Goal: Check status: Check status

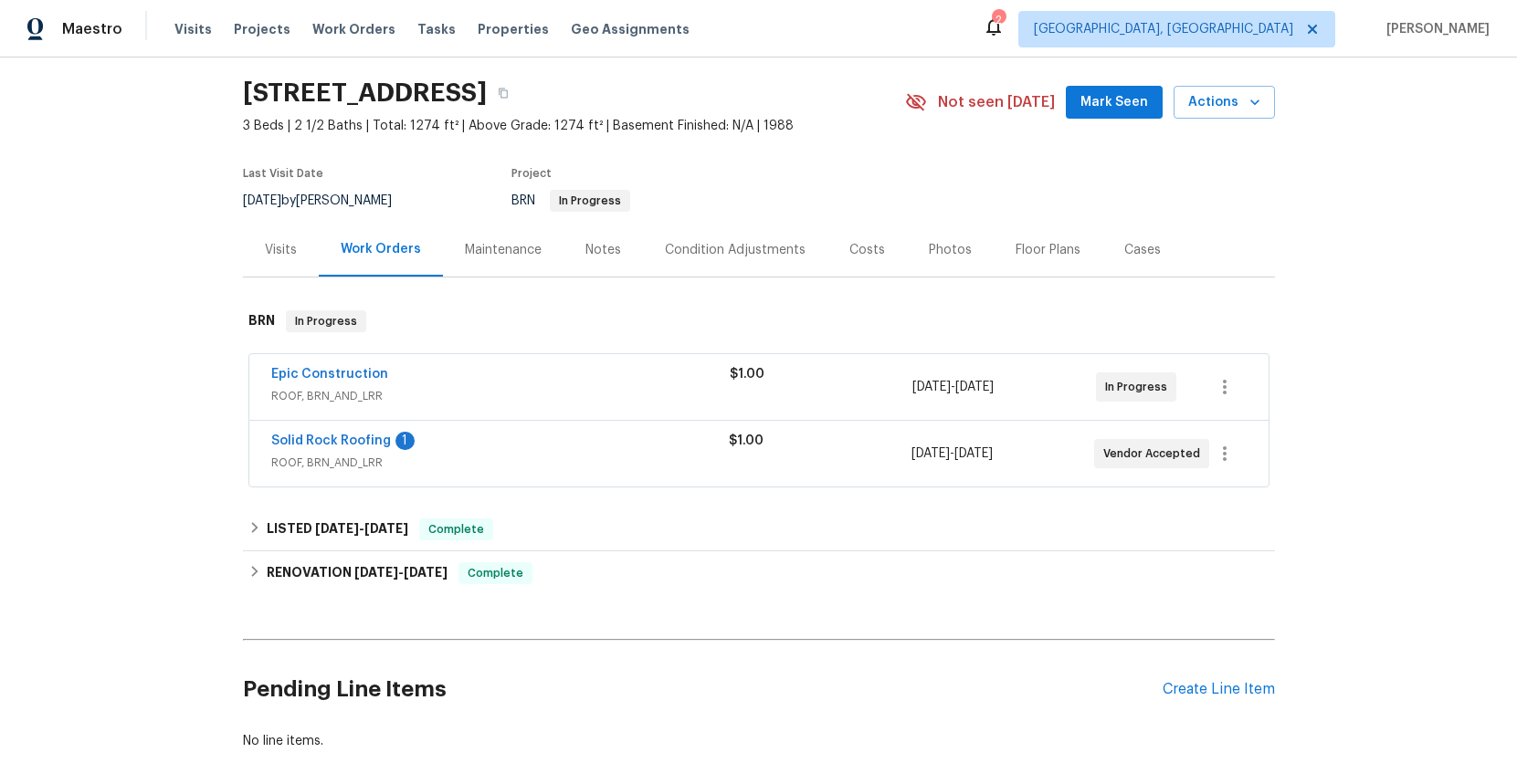
scroll to position [147, 0]
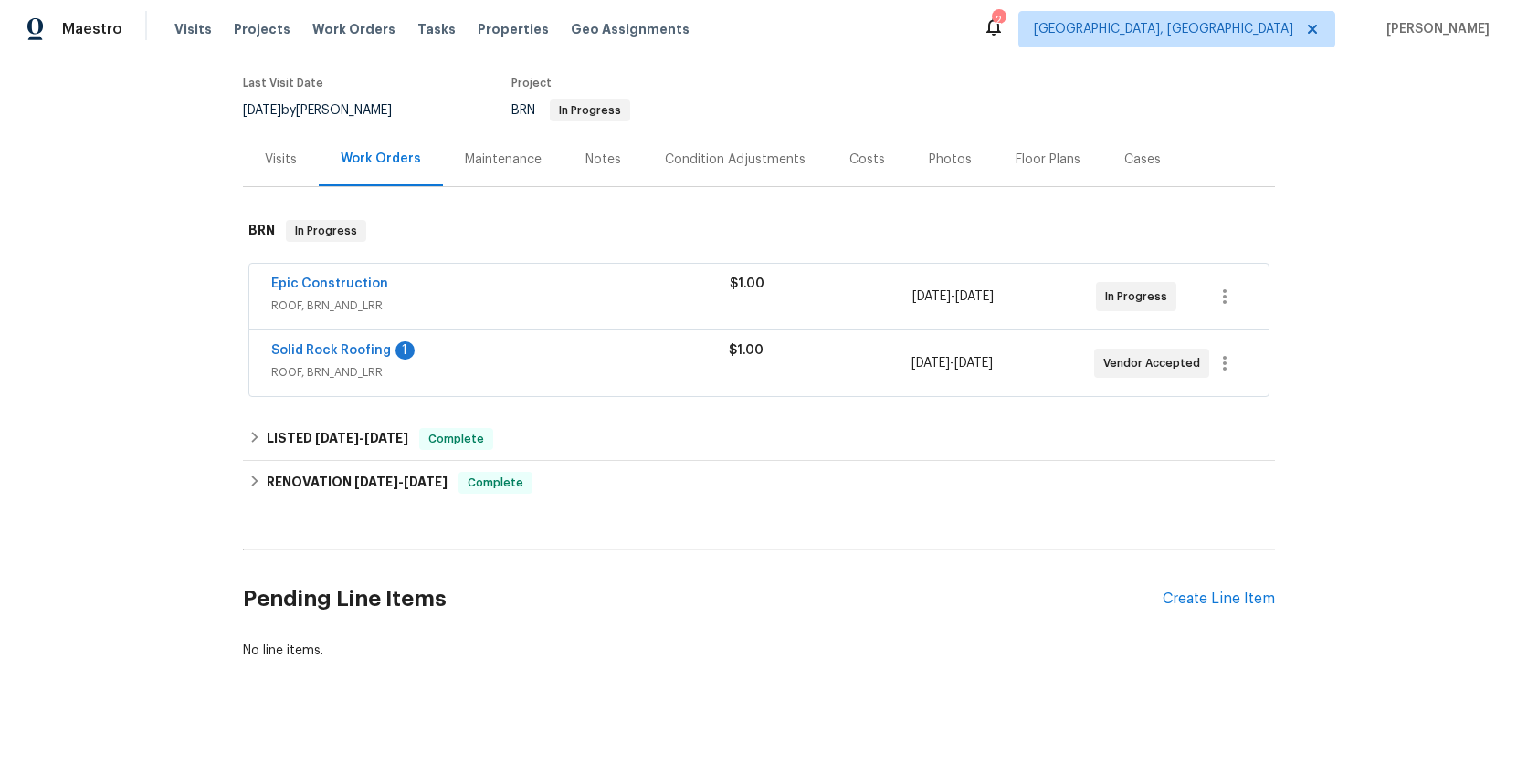
click at [322, 369] on span "ROOF, BRN_AND_LRR" at bounding box center [501, 373] width 458 height 19
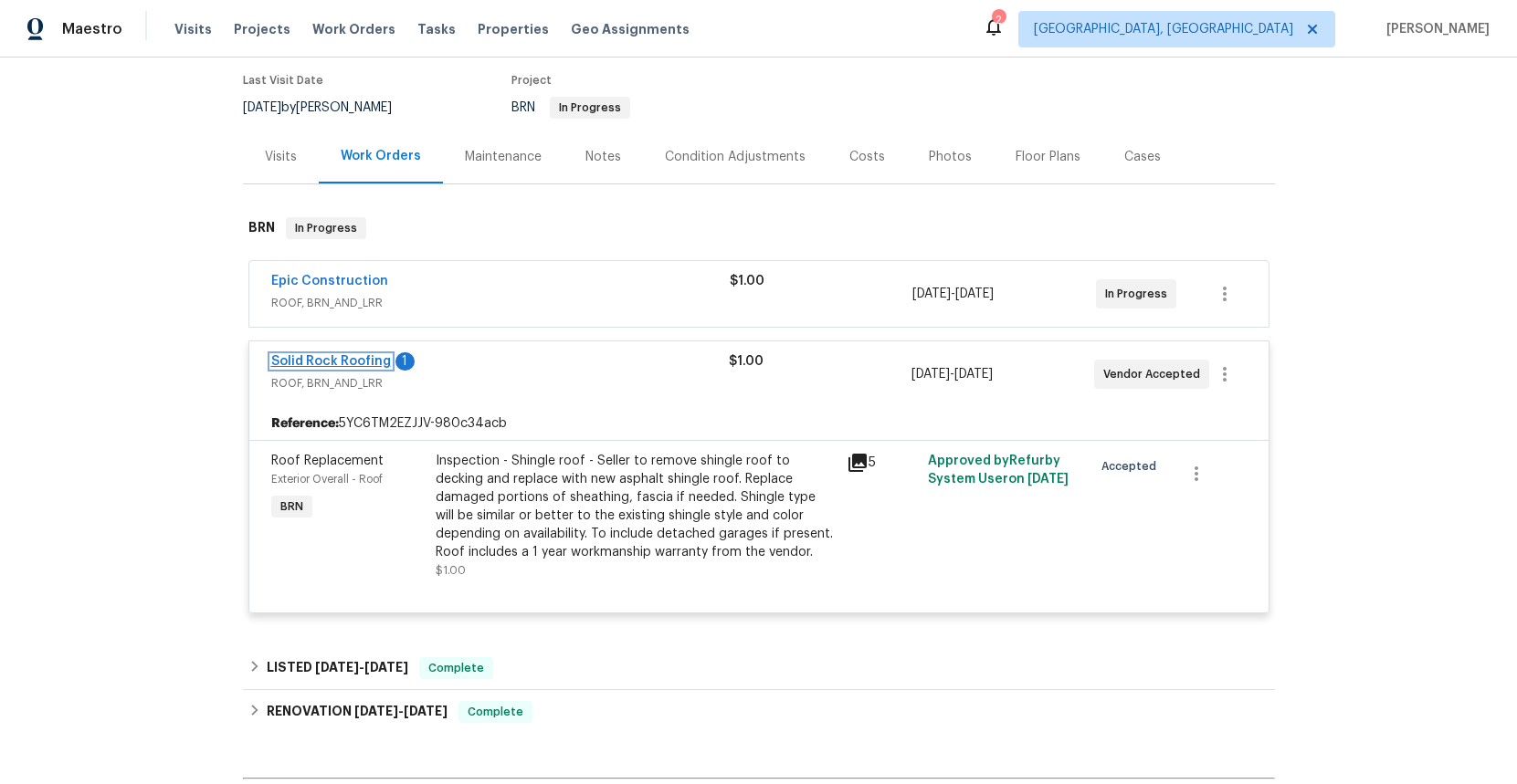
click at [344, 362] on link "Solid Rock Roofing" at bounding box center [331, 361] width 120 height 13
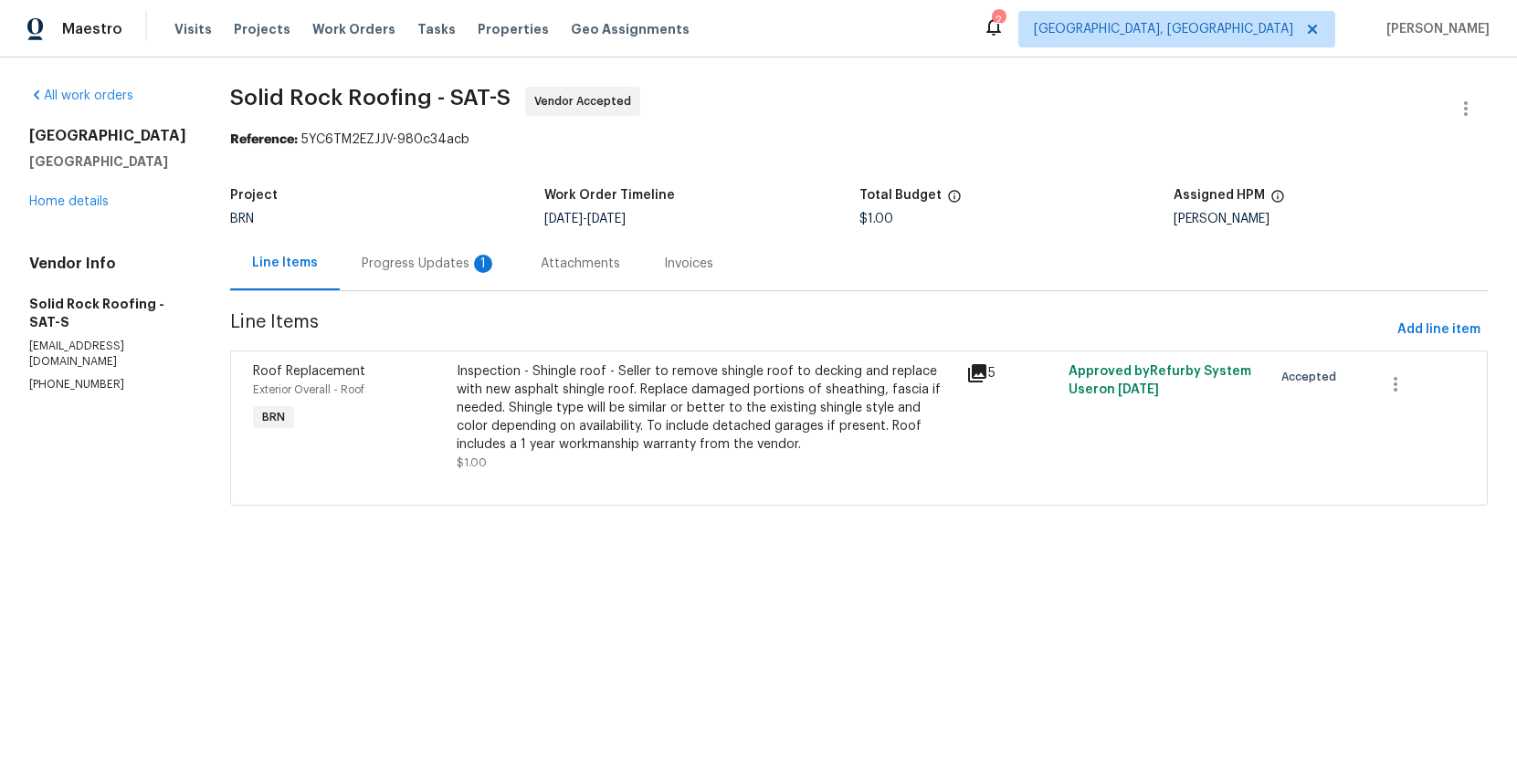
click at [402, 268] on div "Progress Updates 1" at bounding box center [429, 264] width 135 height 19
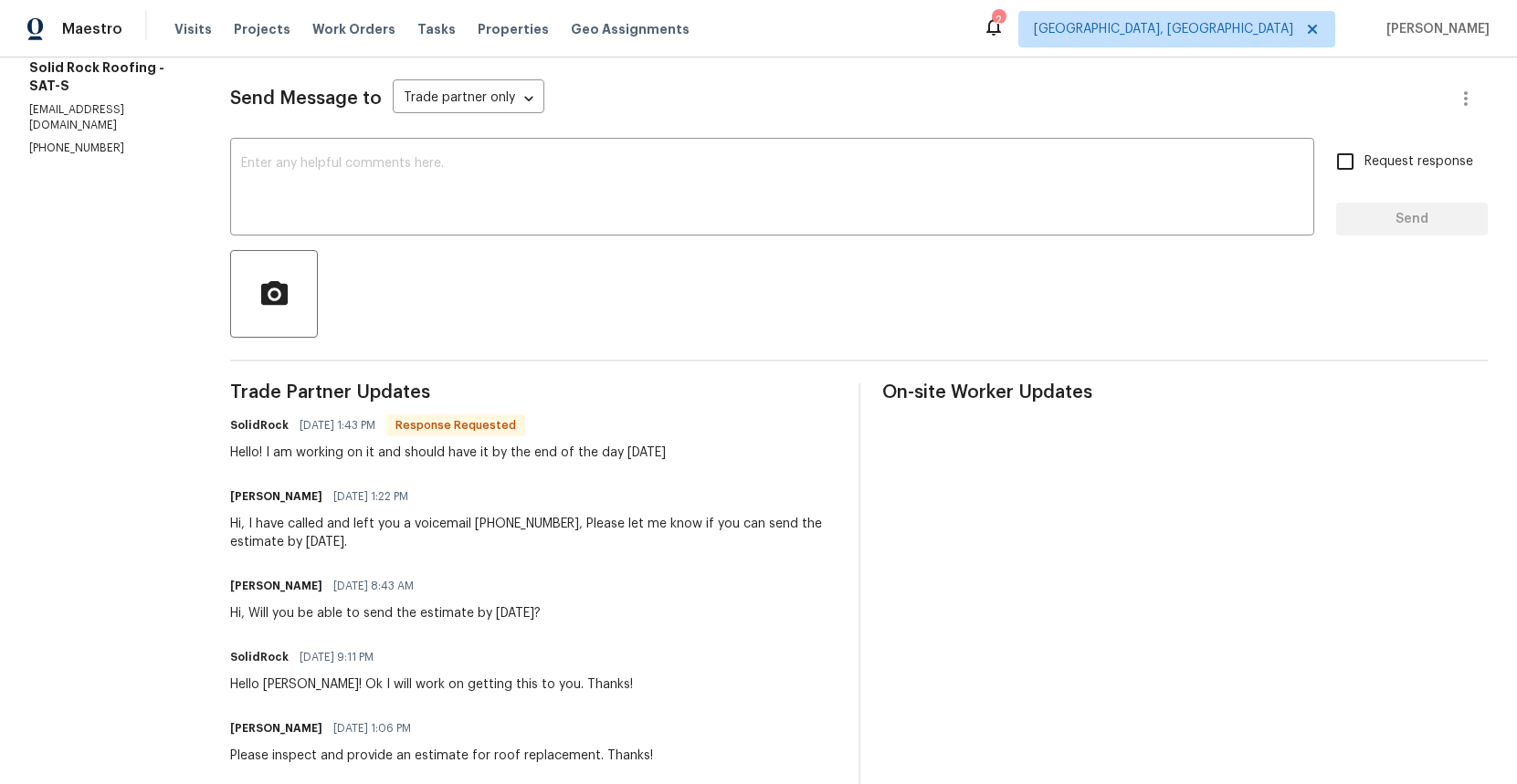
scroll to position [409, 0]
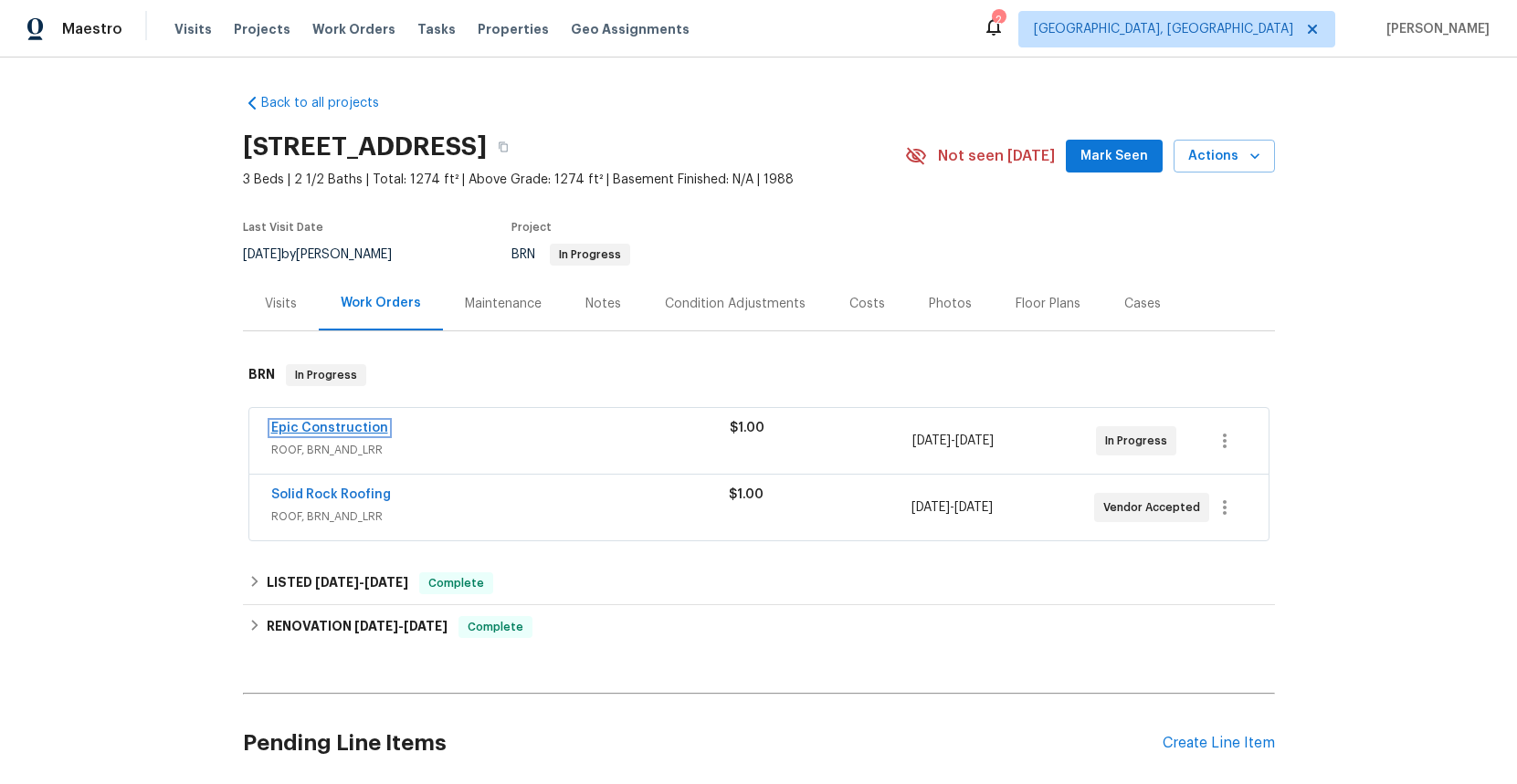
click at [338, 429] on link "Epic Construction" at bounding box center [330, 428] width 117 height 13
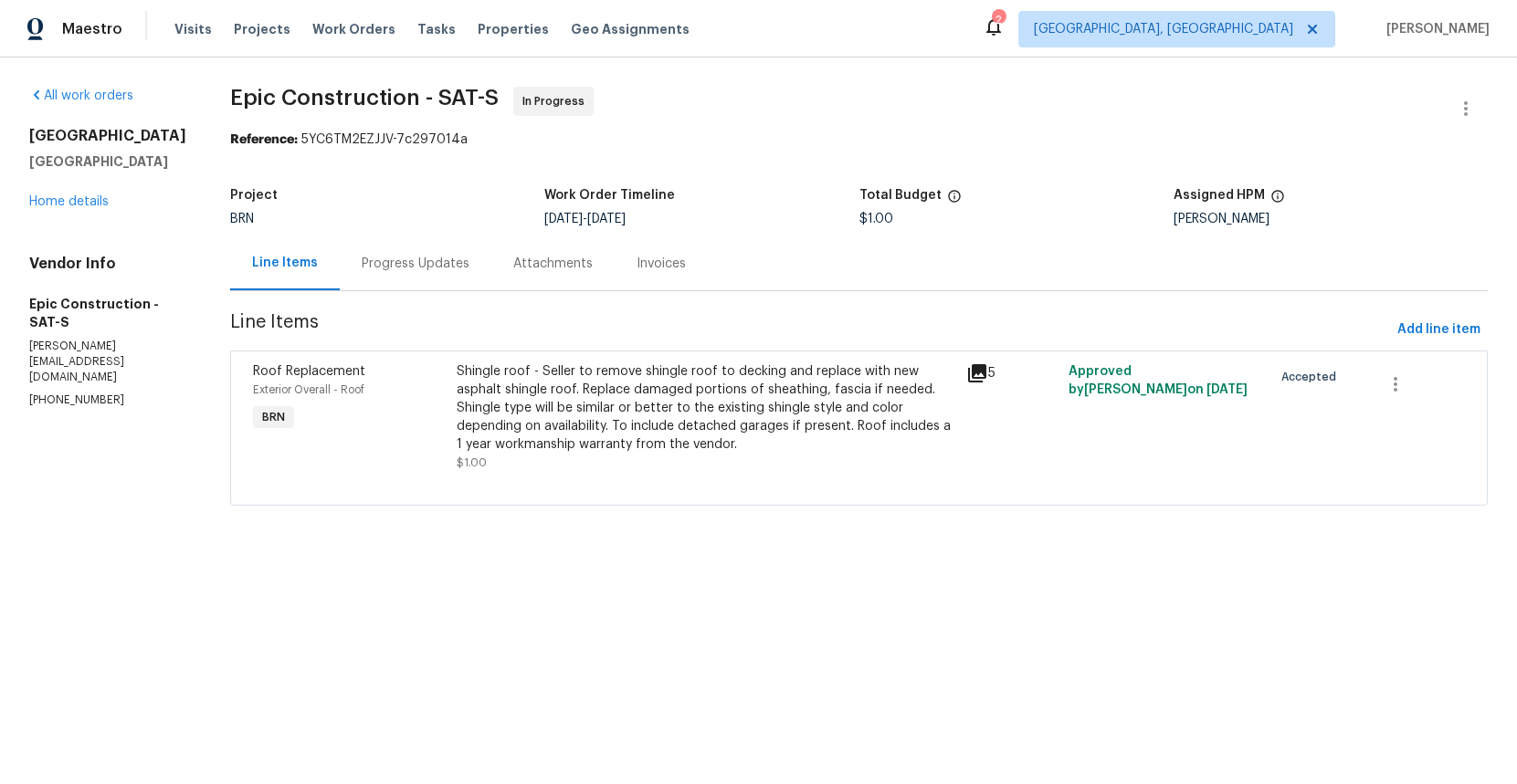
click at [394, 269] on div "Progress Updates" at bounding box center [415, 264] width 108 height 19
